Goal: Task Accomplishment & Management: Manage account settings

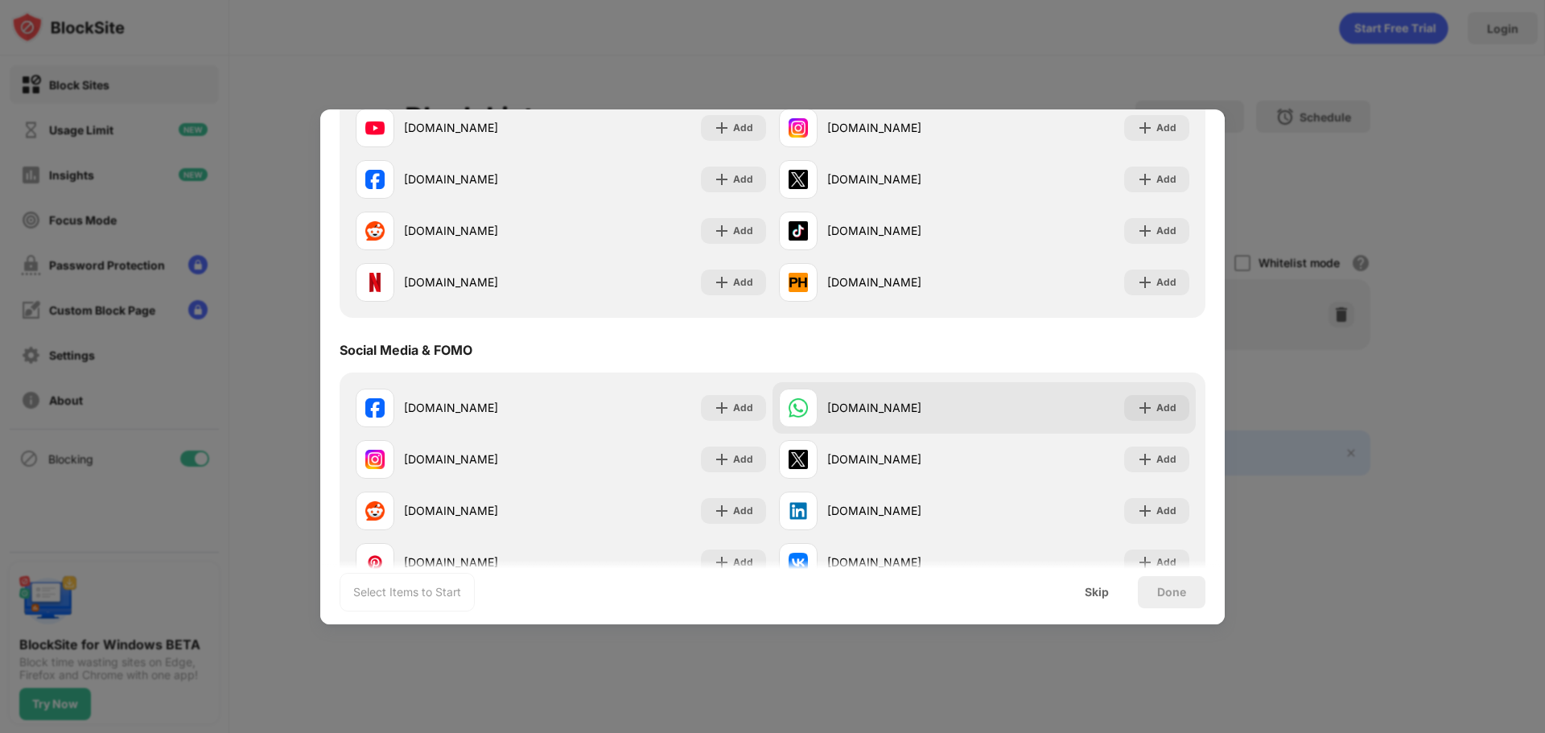
scroll to position [322, 0]
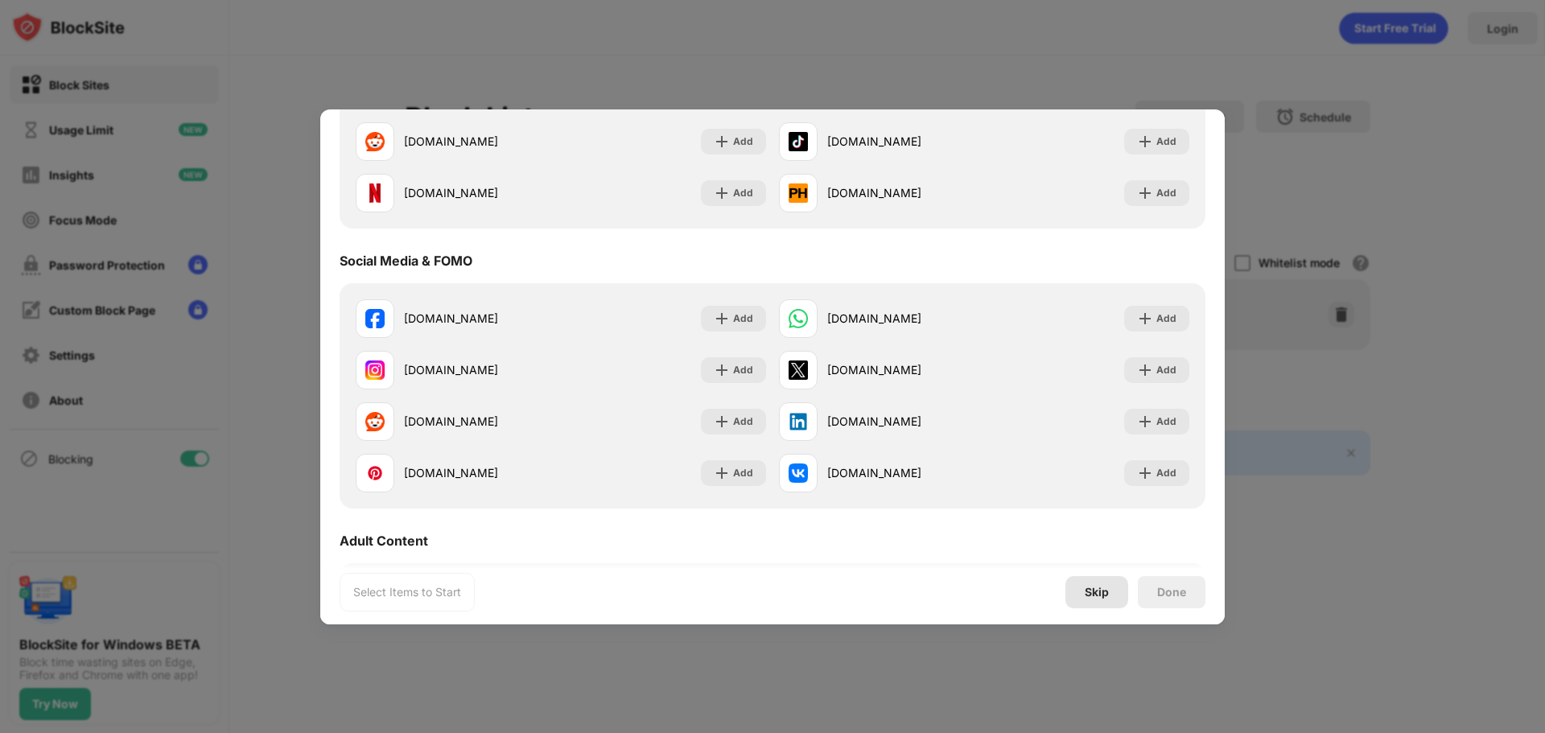
click at [1106, 586] on div "Skip" at bounding box center [1097, 592] width 24 height 13
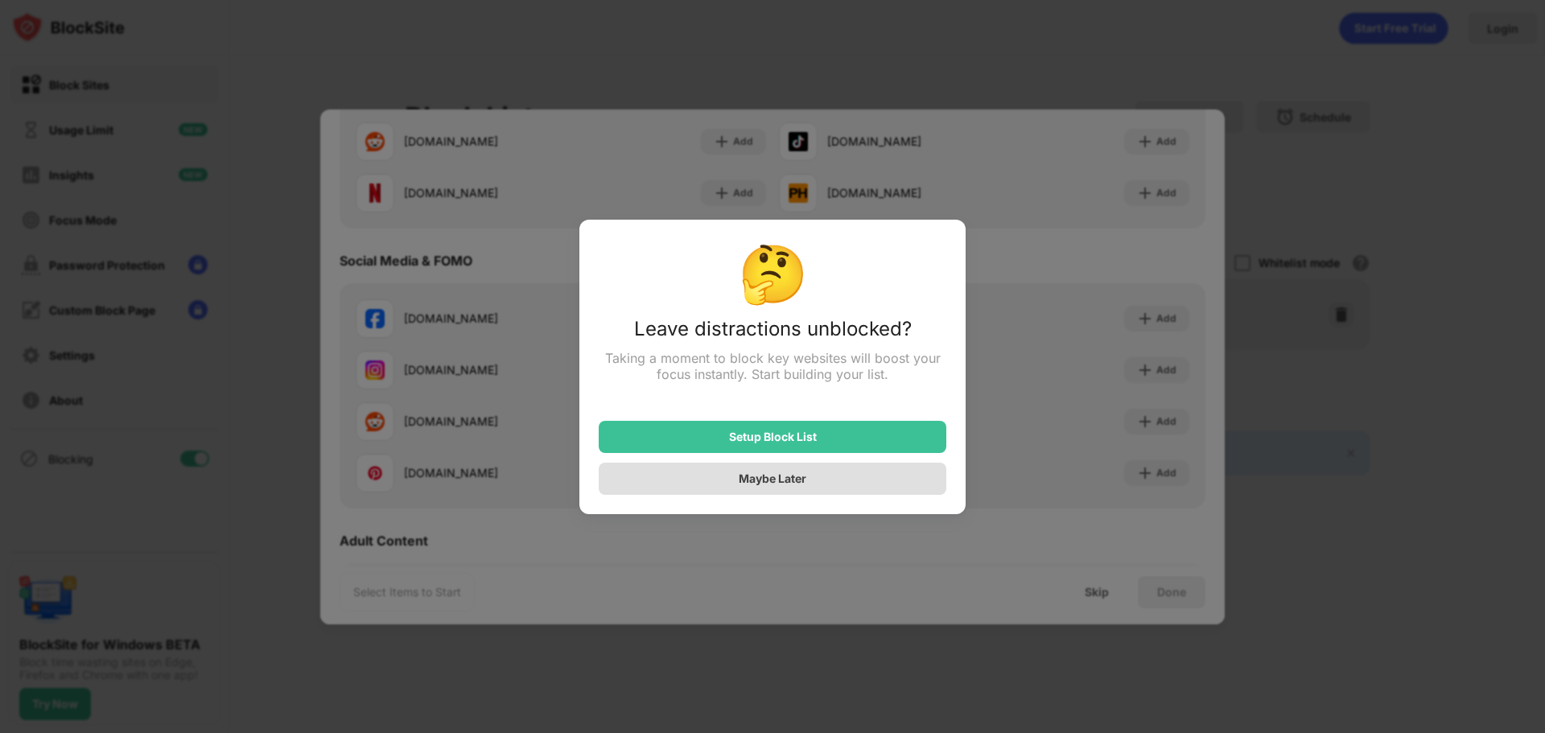
click at [797, 485] on div "Maybe Later" at bounding box center [773, 479] width 68 height 14
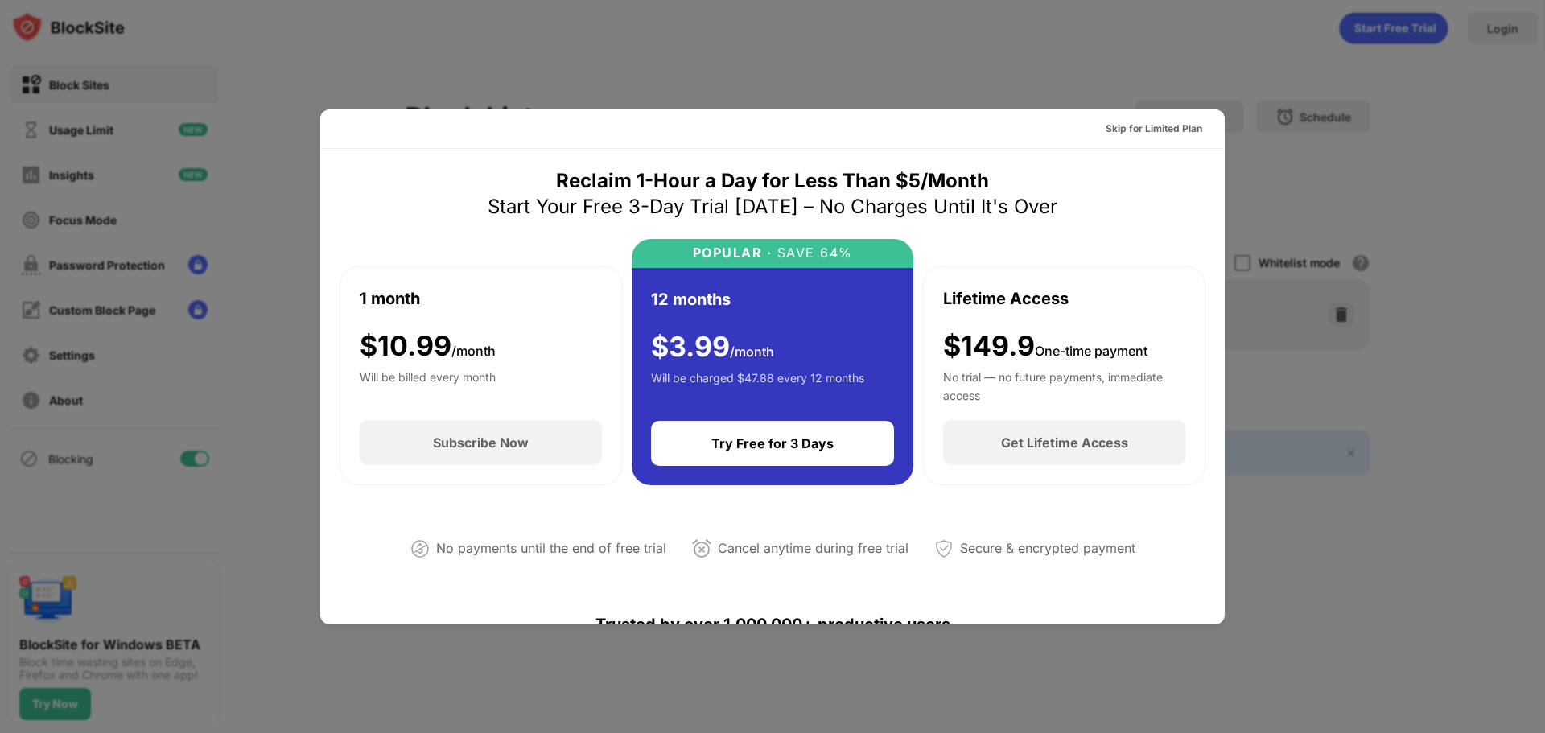
click at [1209, 53] on div at bounding box center [772, 366] width 1545 height 733
click at [1149, 134] on div "Skip for Limited Plan" at bounding box center [1154, 129] width 97 height 16
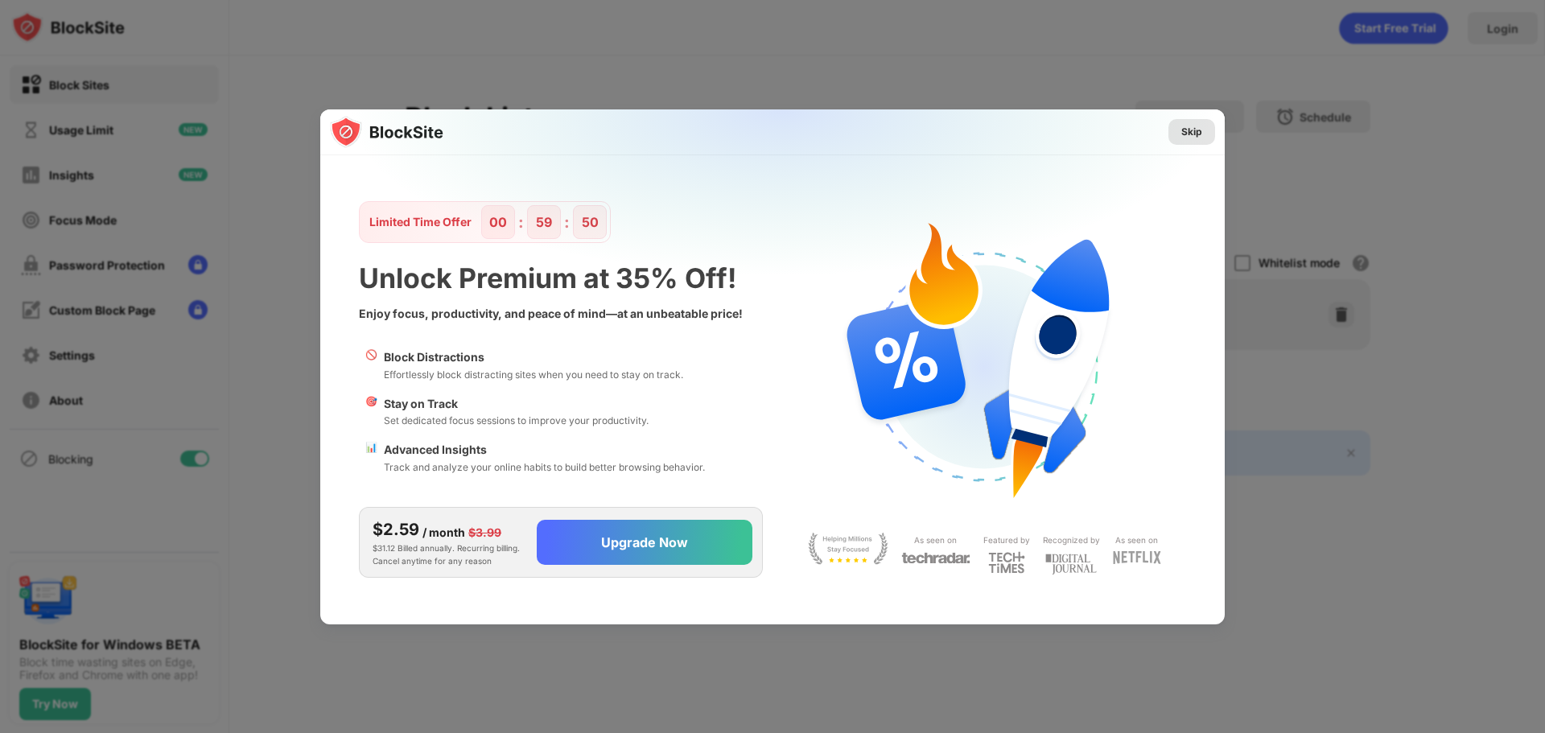
click at [1176, 134] on div "Skip" at bounding box center [1191, 132] width 47 height 26
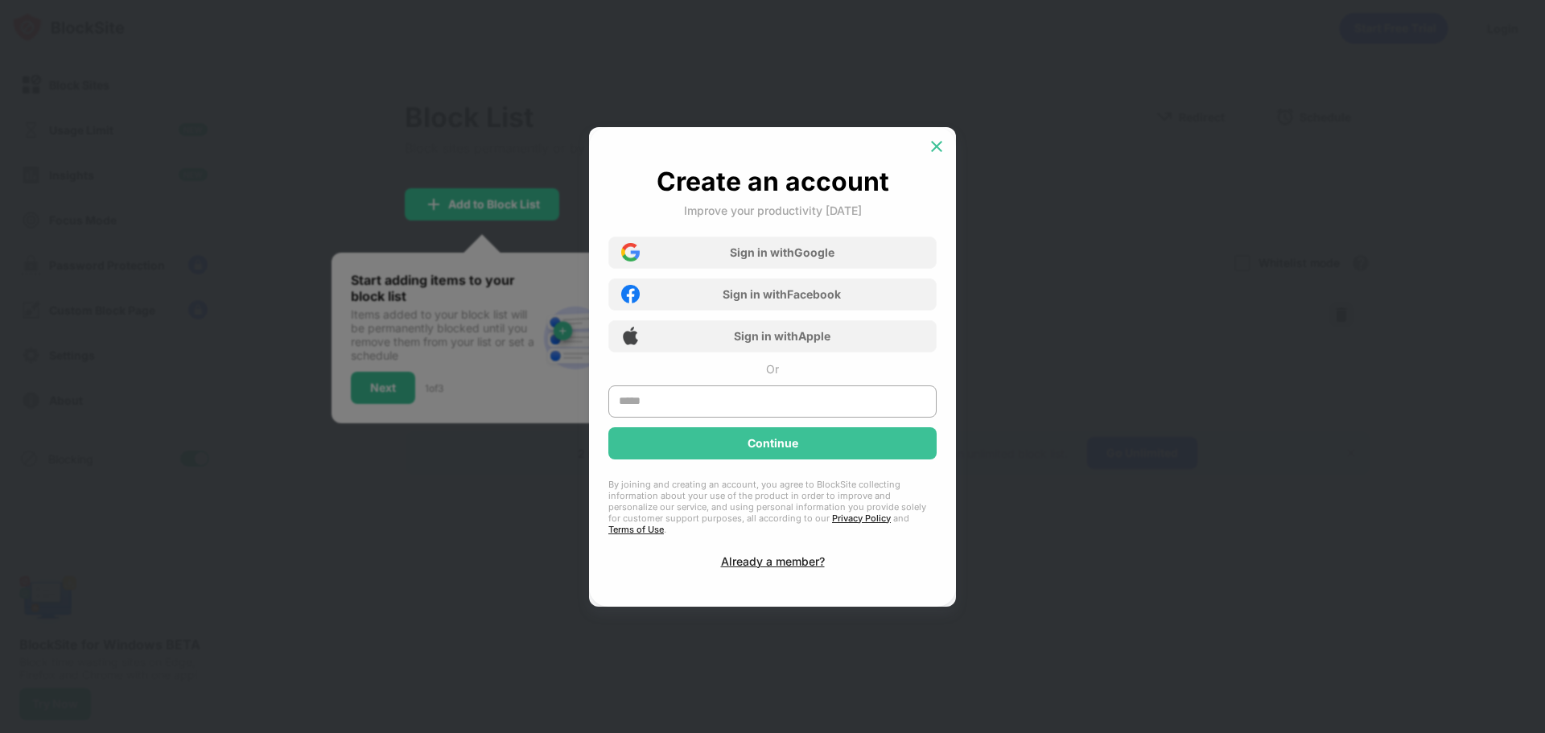
click at [934, 147] on img at bounding box center [937, 146] width 16 height 16
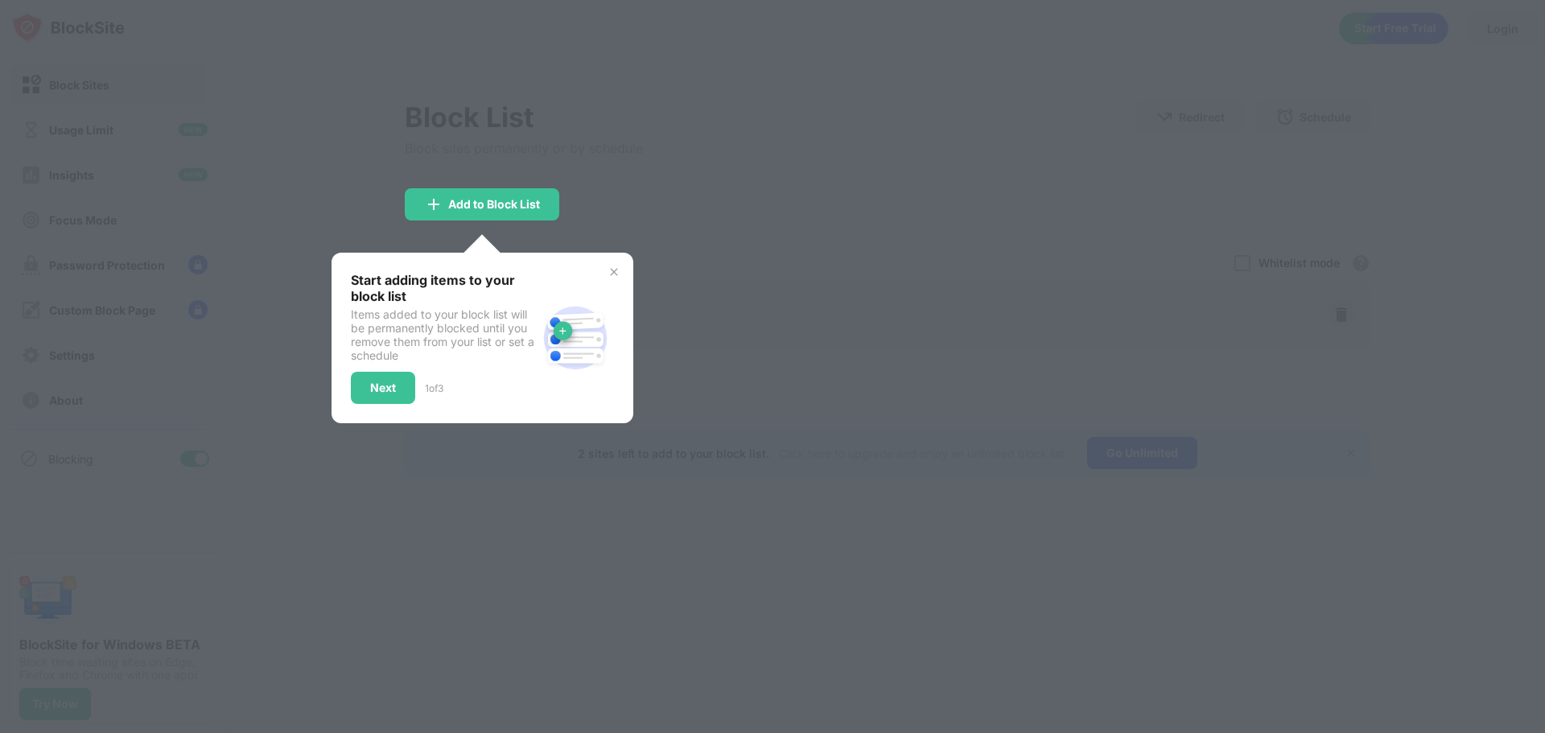
click at [620, 270] on img at bounding box center [614, 272] width 13 height 13
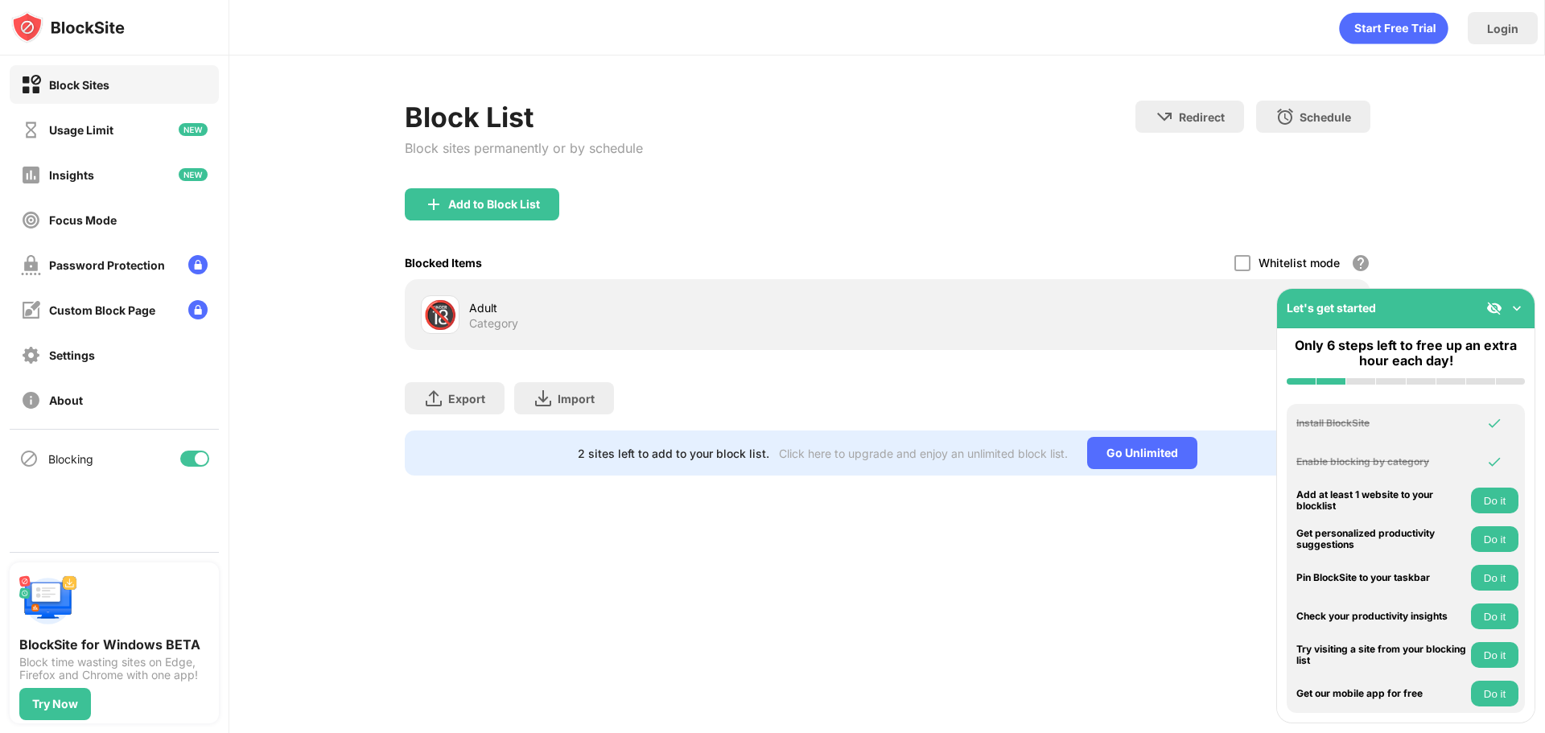
click at [1522, 304] on img at bounding box center [1517, 308] width 16 height 16
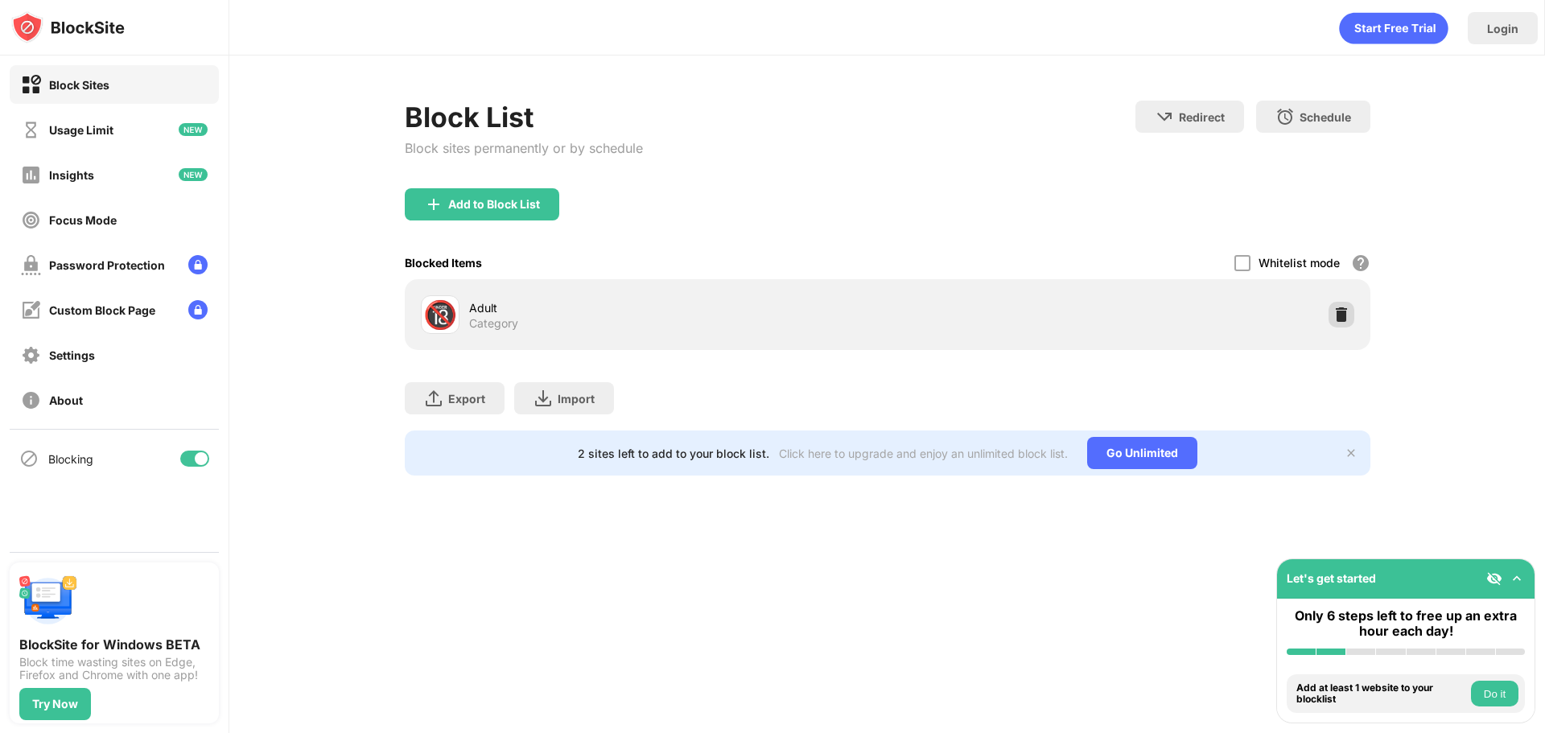
click at [1337, 314] on img at bounding box center [1341, 315] width 16 height 16
